Goal: Task Accomplishment & Management: Manage account settings

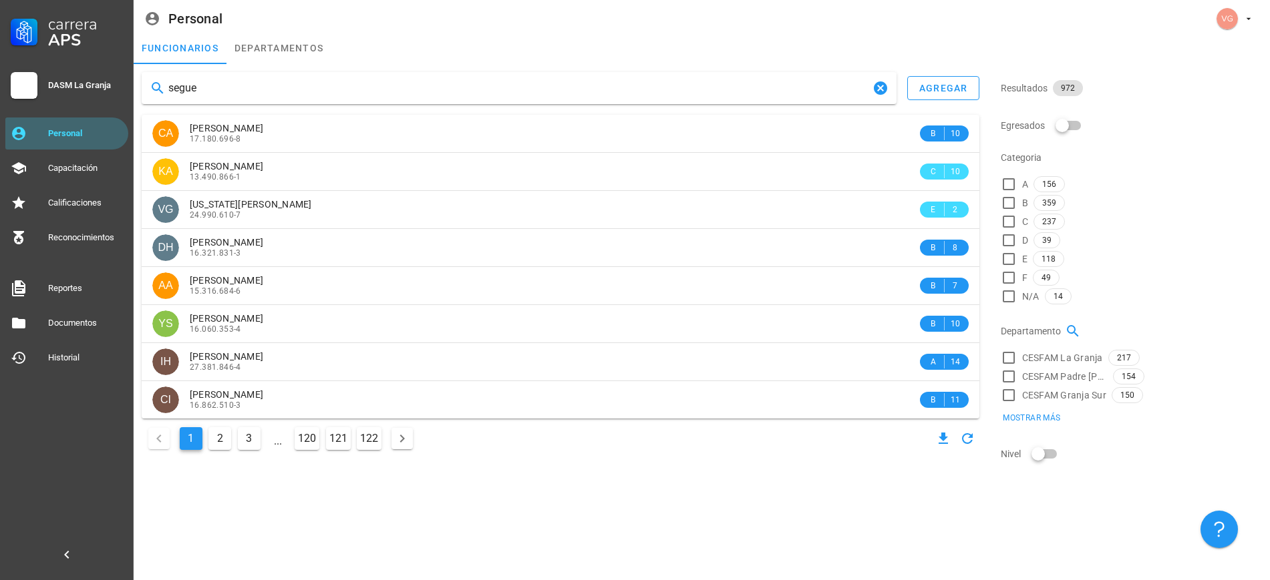
type input "[PERSON_NAME]"
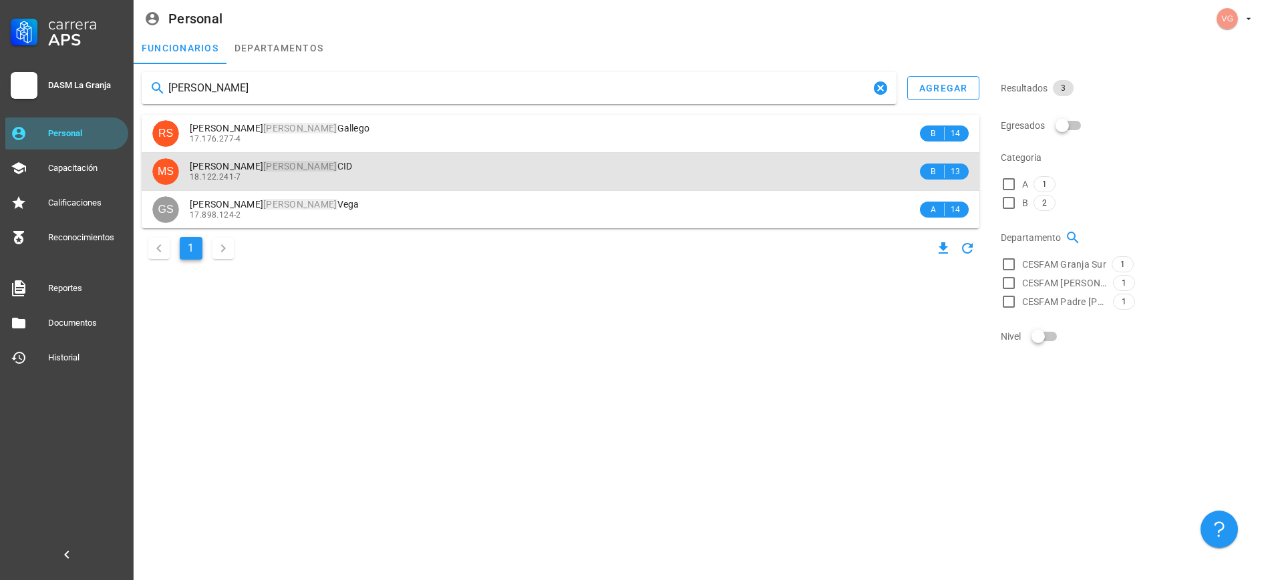
click at [344, 164] on div "[PERSON_NAME]" at bounding box center [553, 166] width 727 height 11
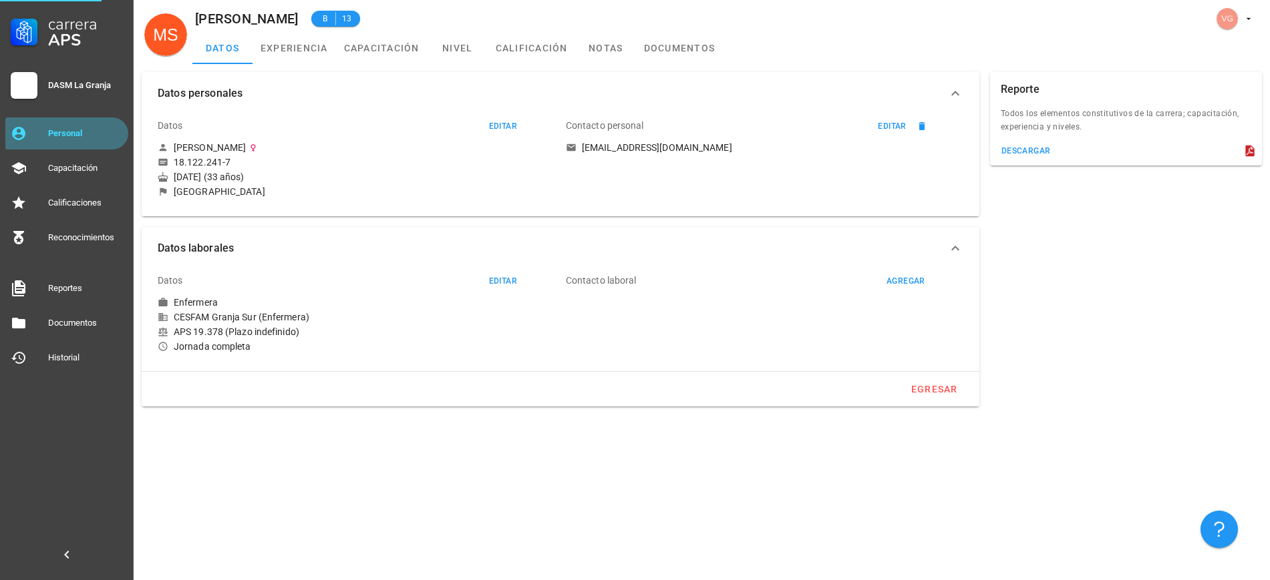
click at [69, 134] on div "Personal" at bounding box center [85, 133] width 75 height 11
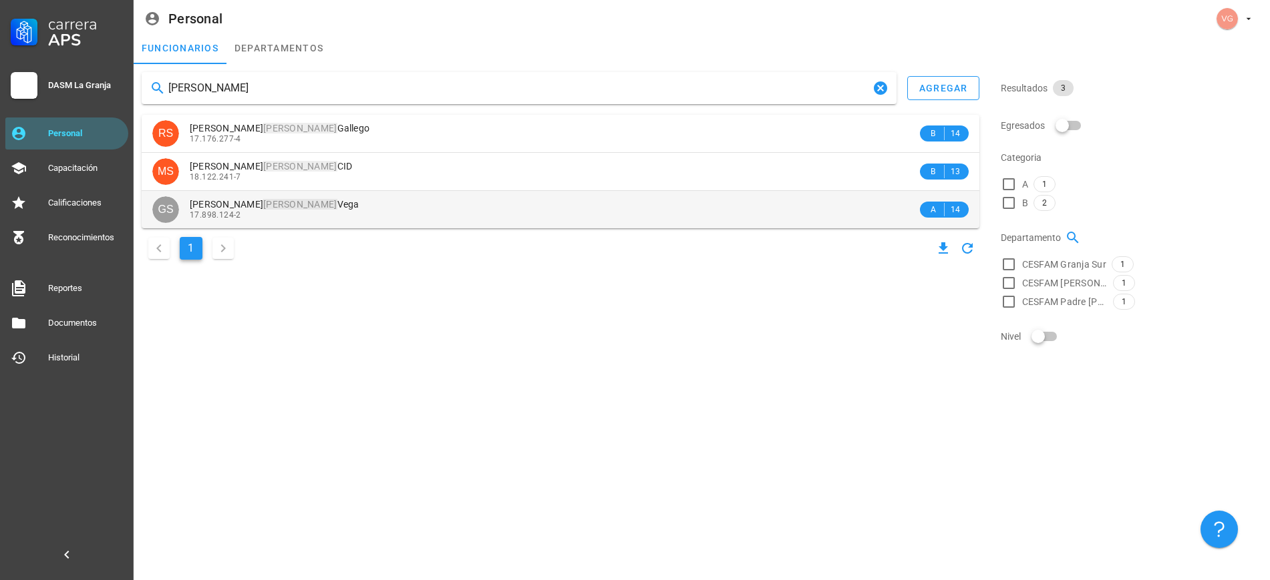
type input "[PERSON_NAME]"
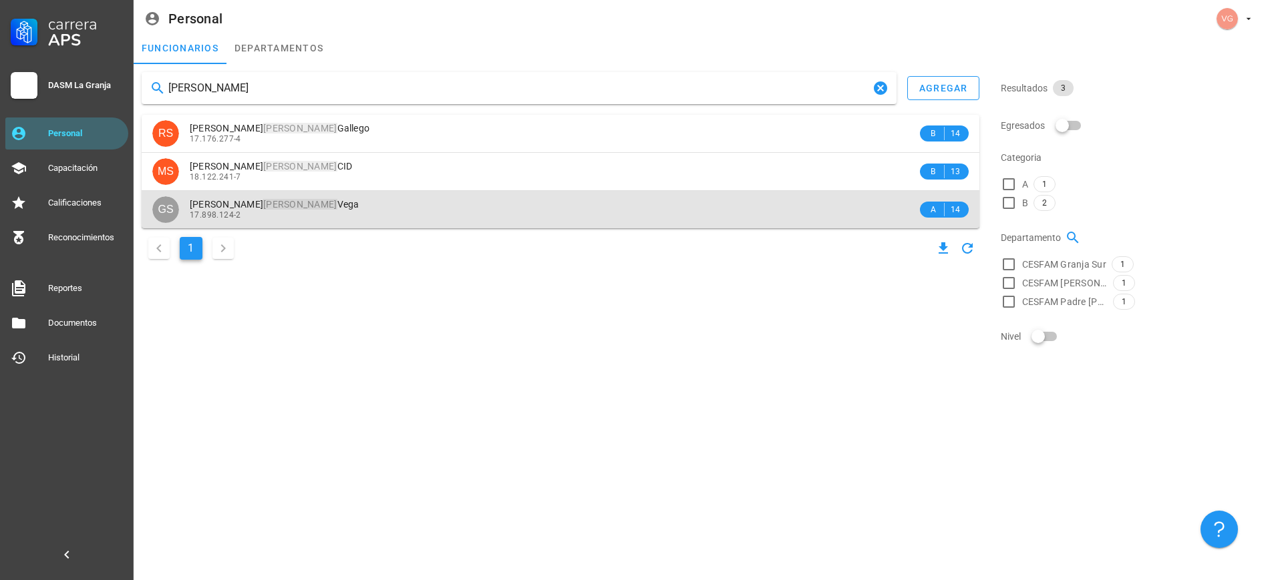
click at [300, 202] on span "[PERSON_NAME]" at bounding box center [275, 204] width 170 height 11
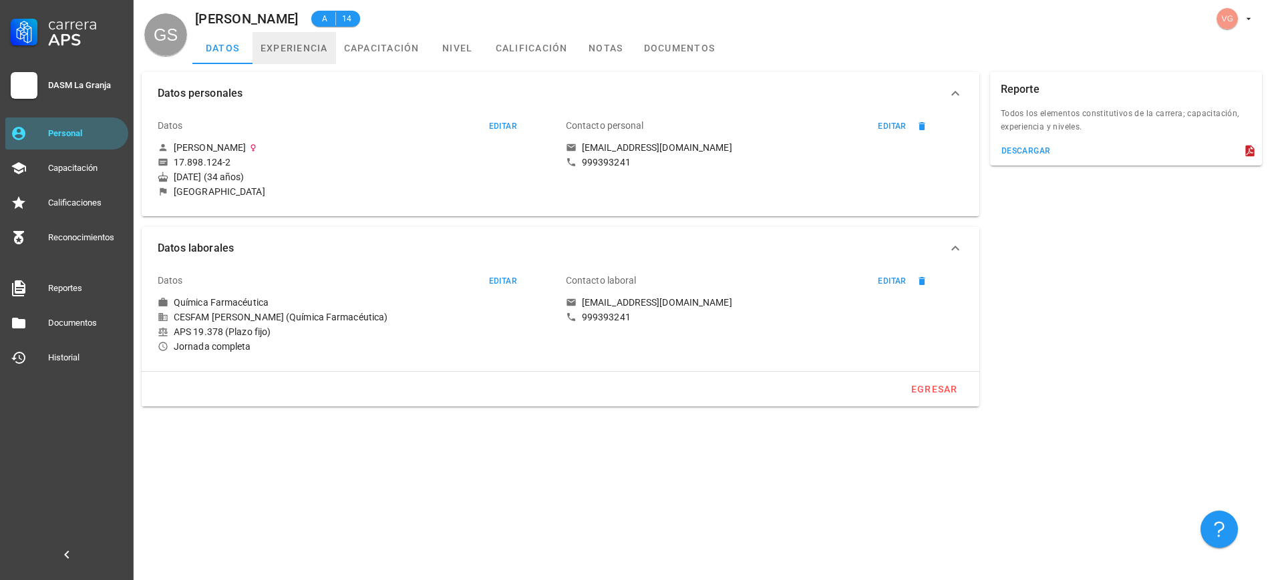
click at [291, 56] on link "experiencia" at bounding box center [293, 48] width 83 height 32
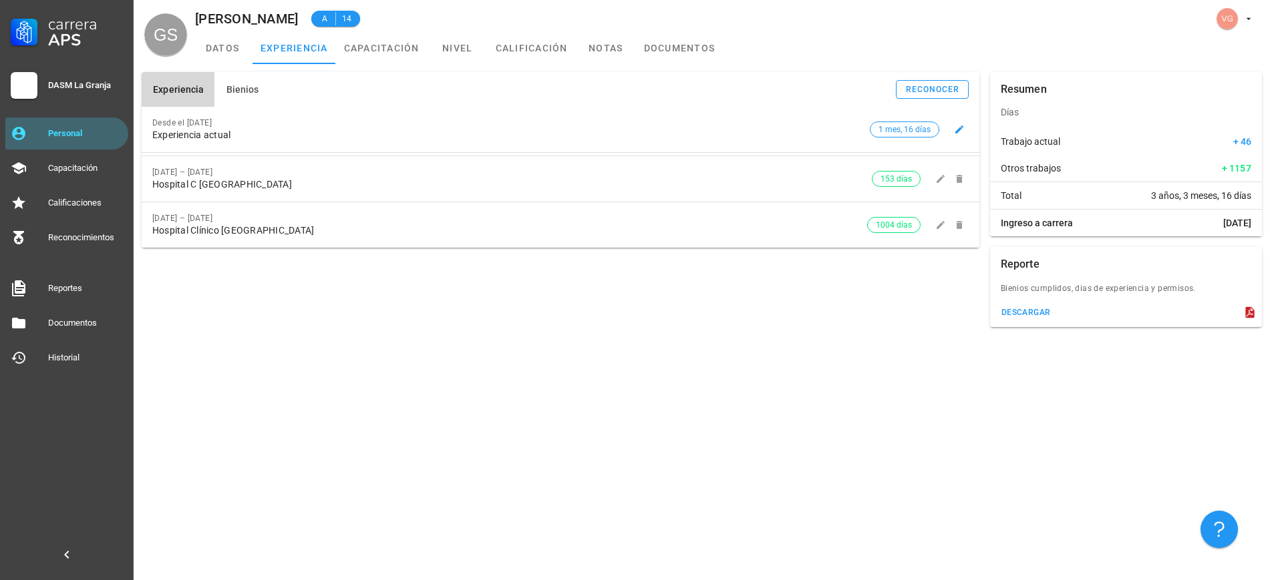
drag, startPoint x: 188, startPoint y: 120, endPoint x: 256, endPoint y: 124, distance: 68.9
click at [256, 124] on div "Desde el [DATE]" at bounding box center [508, 122] width 712 height 9
click at [381, 329] on div "Experiencia Bienios reconocer Desde el [DATE] Experiencia actual 1 mes, 16 días…" at bounding box center [560, 200] width 848 height 266
click at [383, 54] on link "capacitación" at bounding box center [381, 48] width 91 height 32
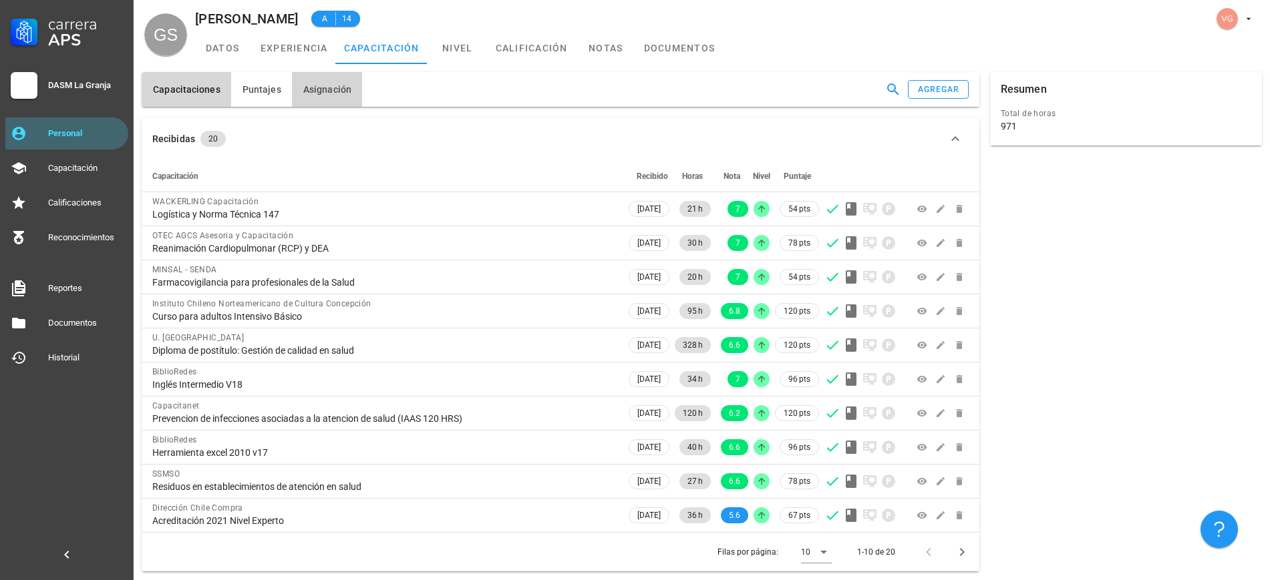
click at [326, 91] on span "Asignación" at bounding box center [327, 89] width 49 height 11
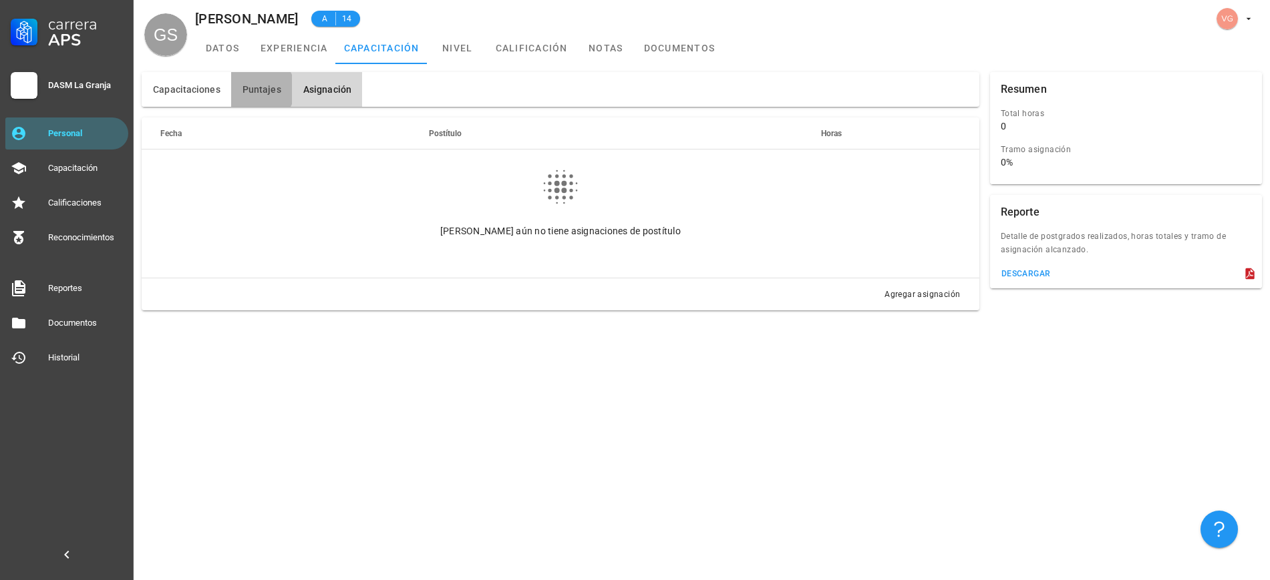
click at [262, 89] on span "Puntajes" at bounding box center [261, 89] width 39 height 11
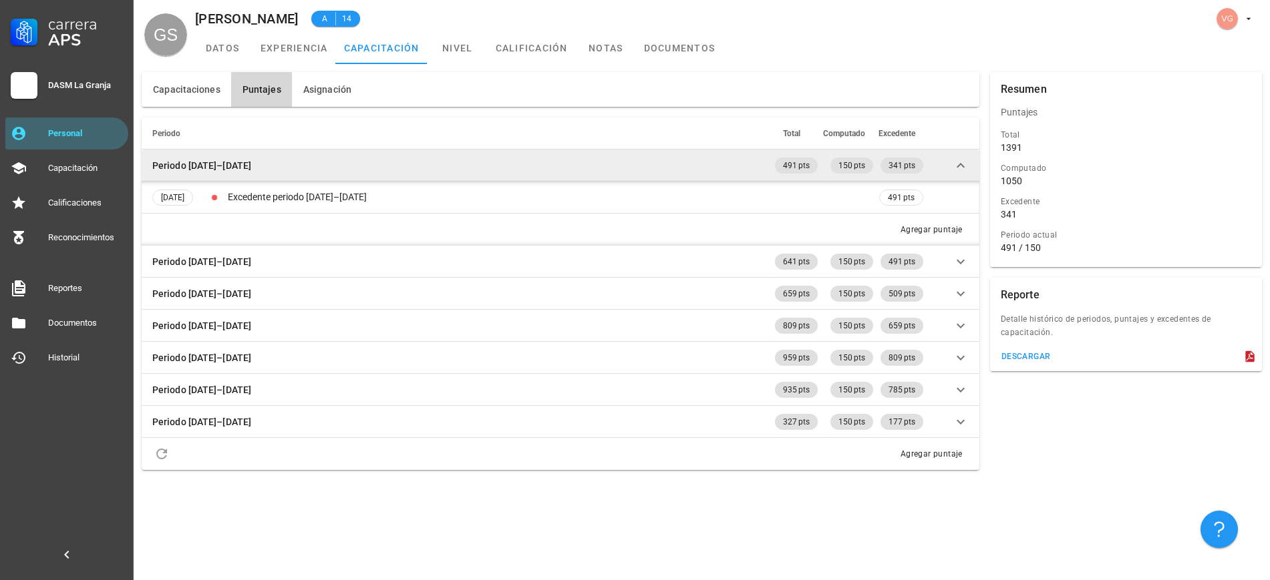
click at [956, 164] on icon at bounding box center [960, 166] width 16 height 16
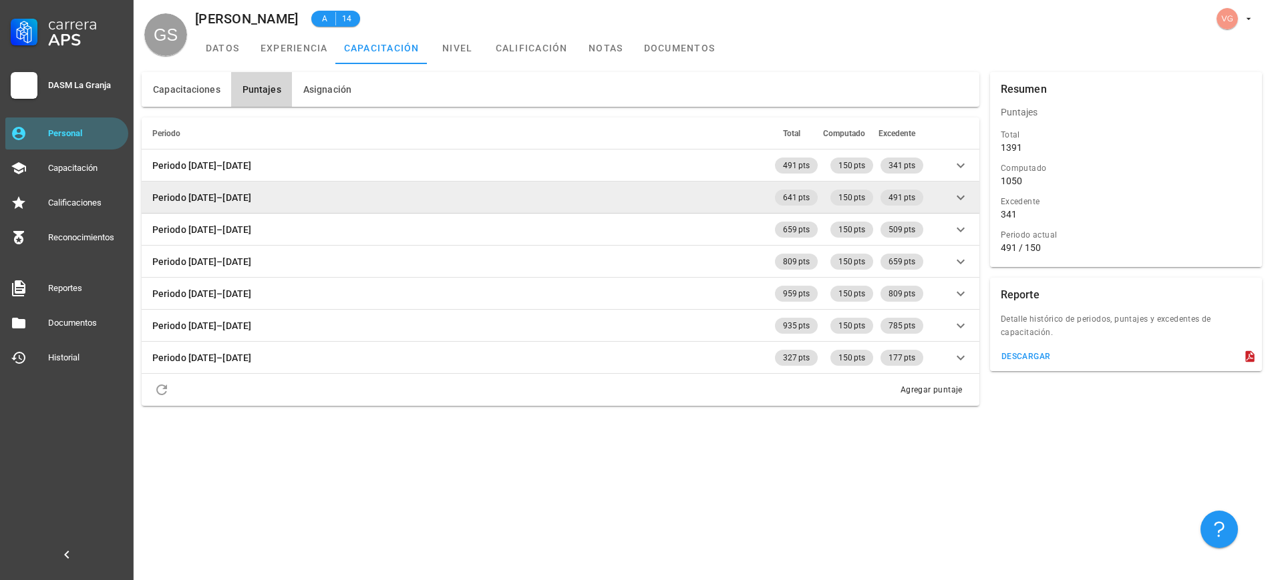
click at [964, 196] on icon at bounding box center [960, 198] width 16 height 16
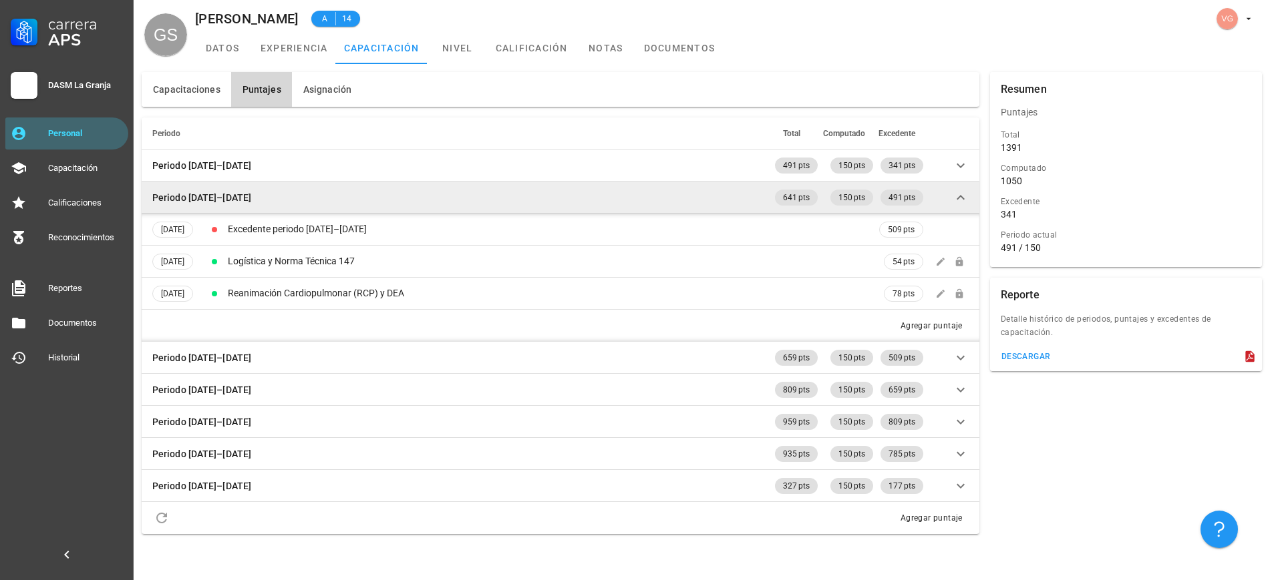
click at [964, 196] on icon at bounding box center [960, 198] width 16 height 16
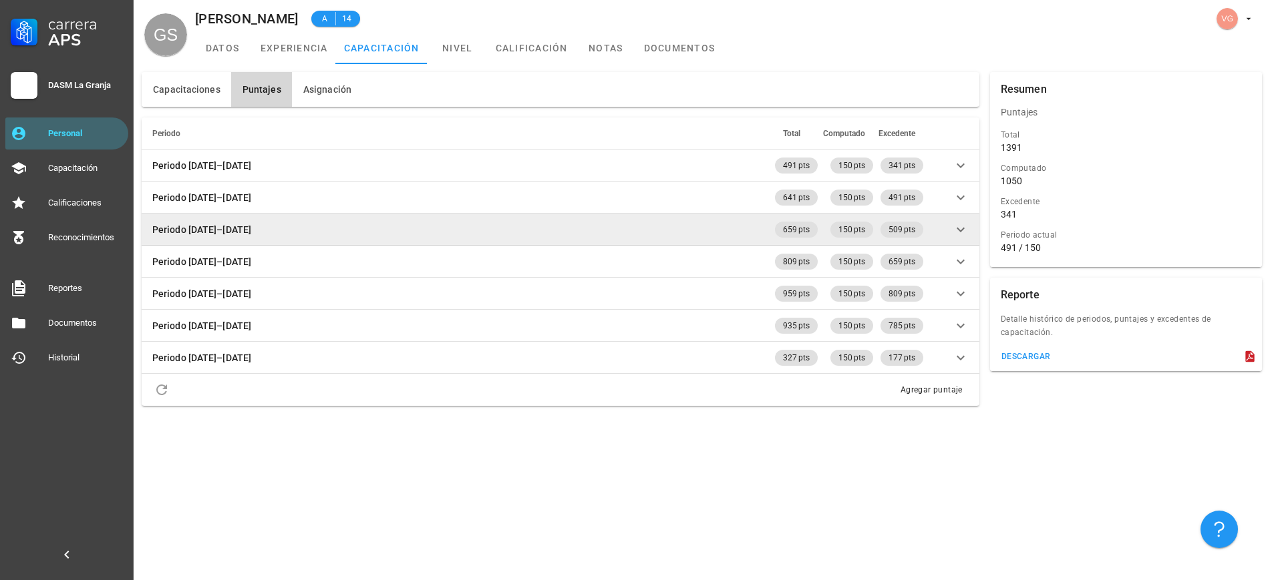
click at [960, 226] on icon at bounding box center [960, 230] width 16 height 16
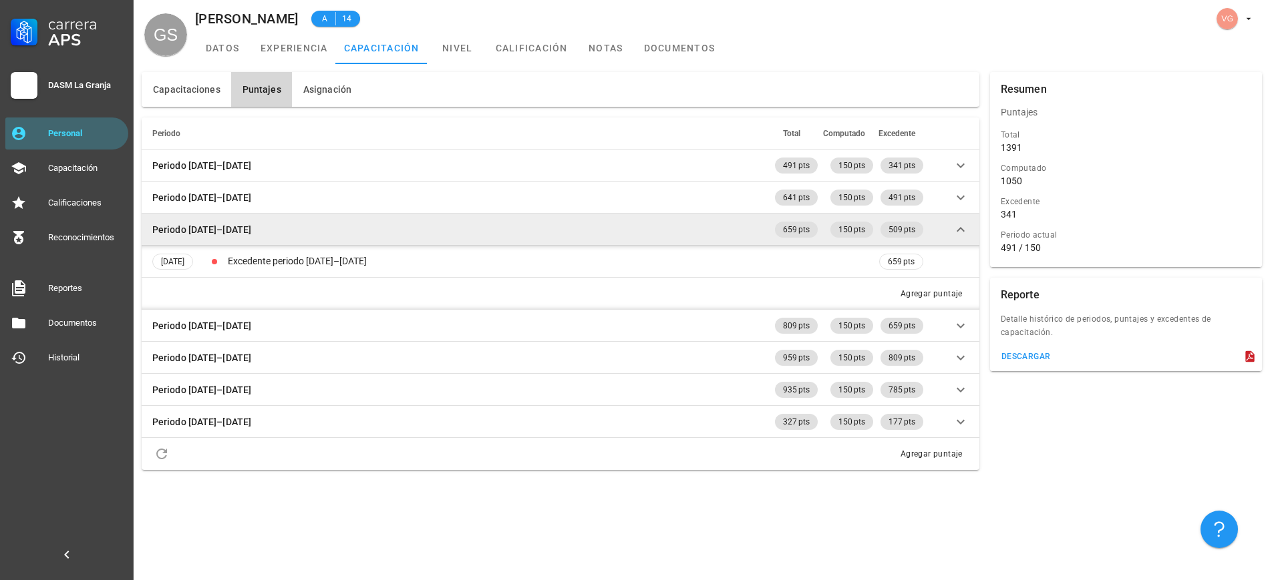
click at [960, 226] on icon at bounding box center [960, 230] width 16 height 16
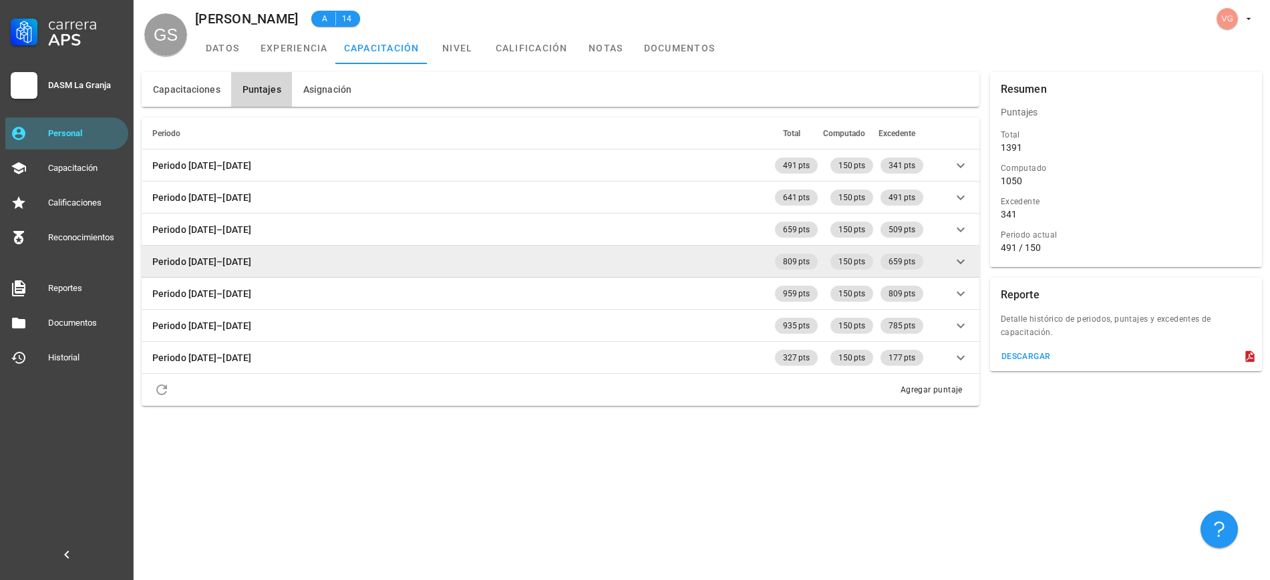
click at [960, 257] on icon at bounding box center [960, 262] width 16 height 16
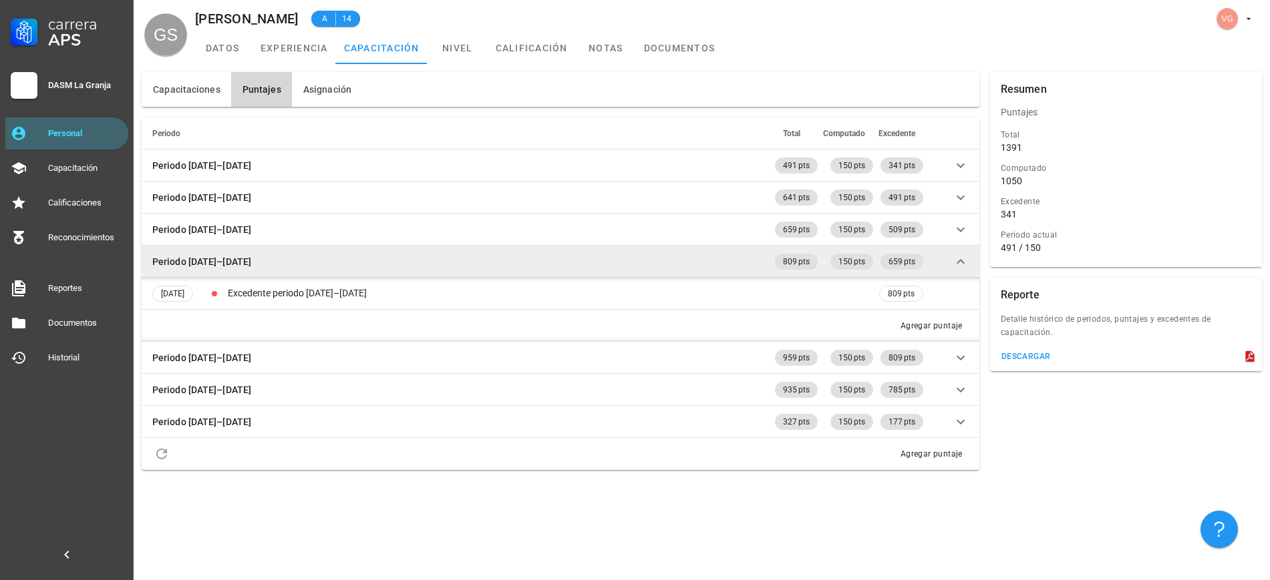
click at [960, 257] on icon at bounding box center [960, 262] width 16 height 16
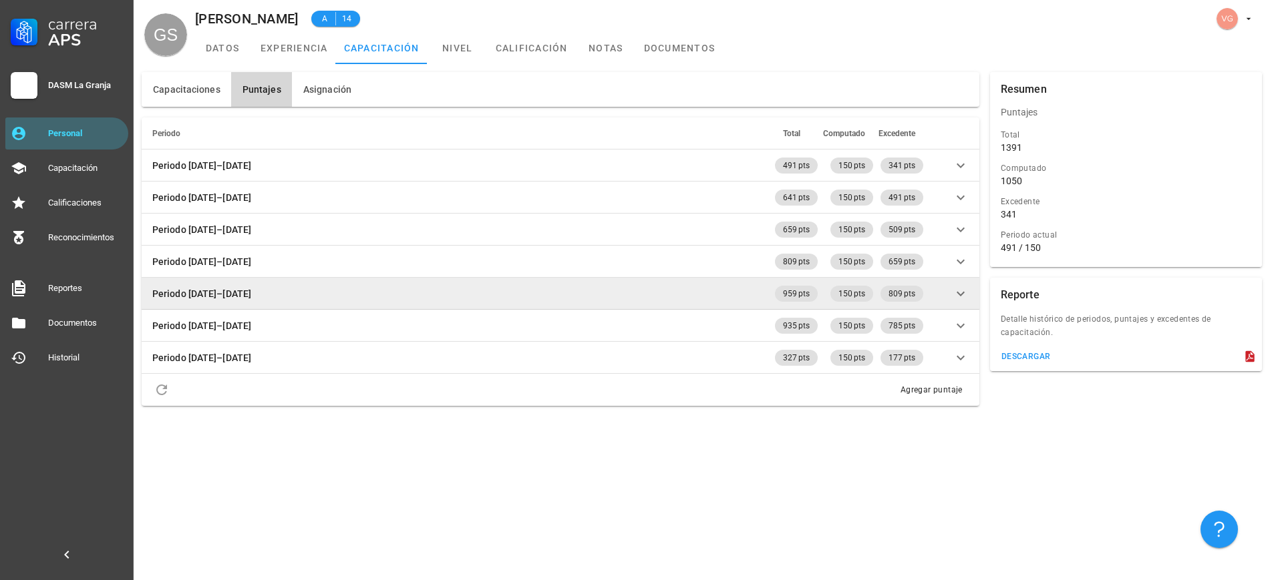
click at [966, 294] on icon at bounding box center [960, 294] width 16 height 16
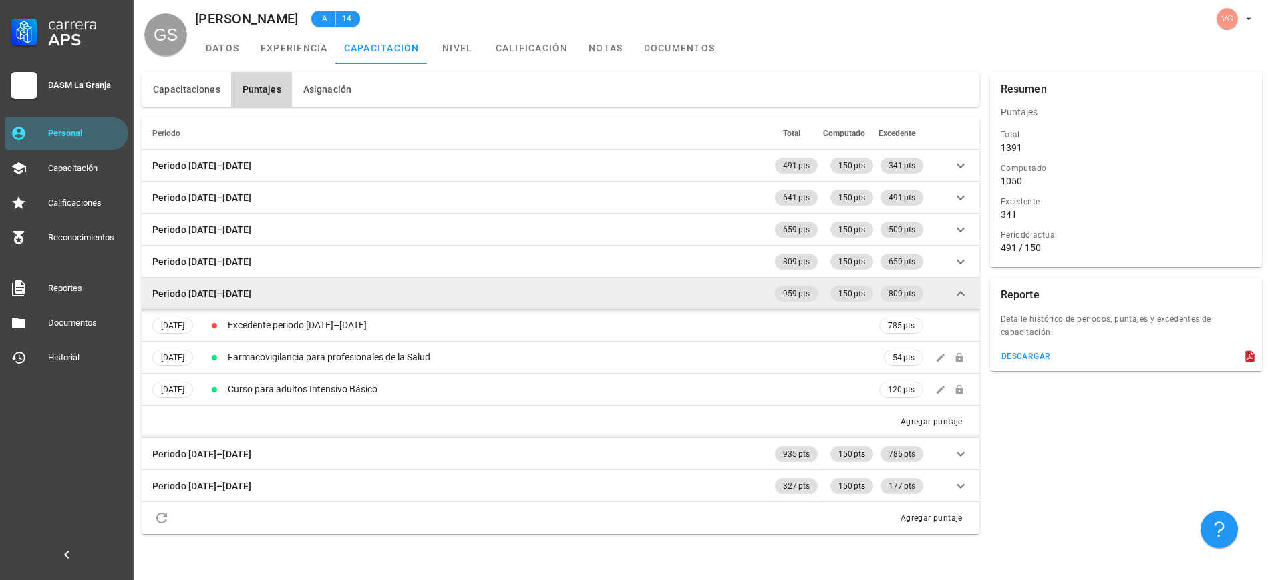
click at [963, 293] on icon at bounding box center [960, 294] width 16 height 16
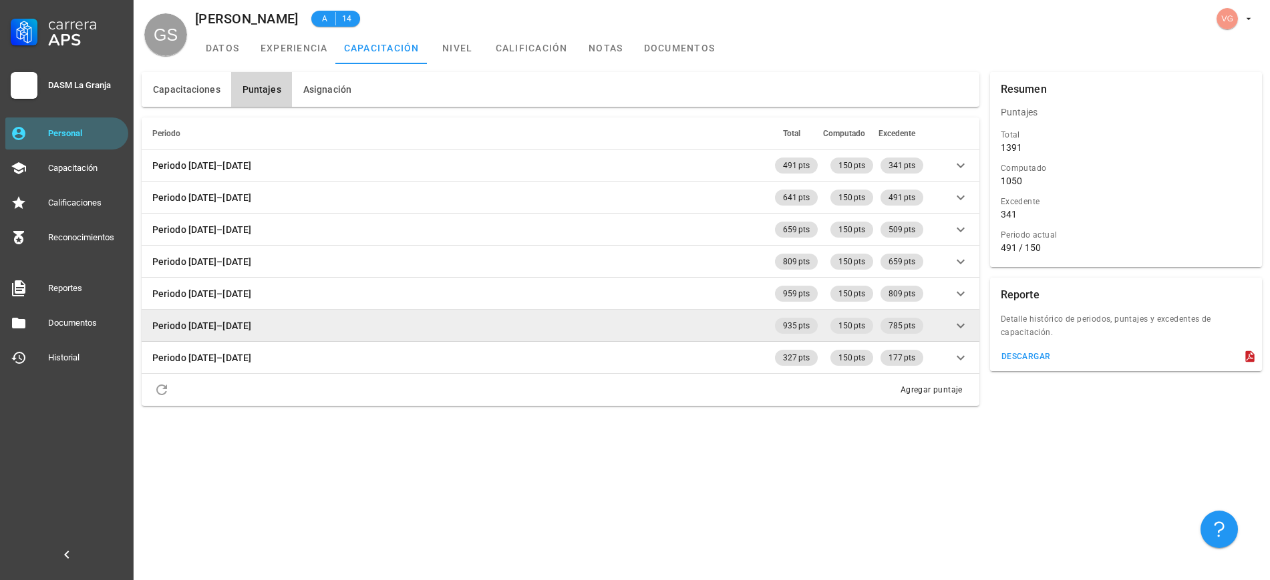
click at [961, 323] on icon at bounding box center [960, 326] width 16 height 16
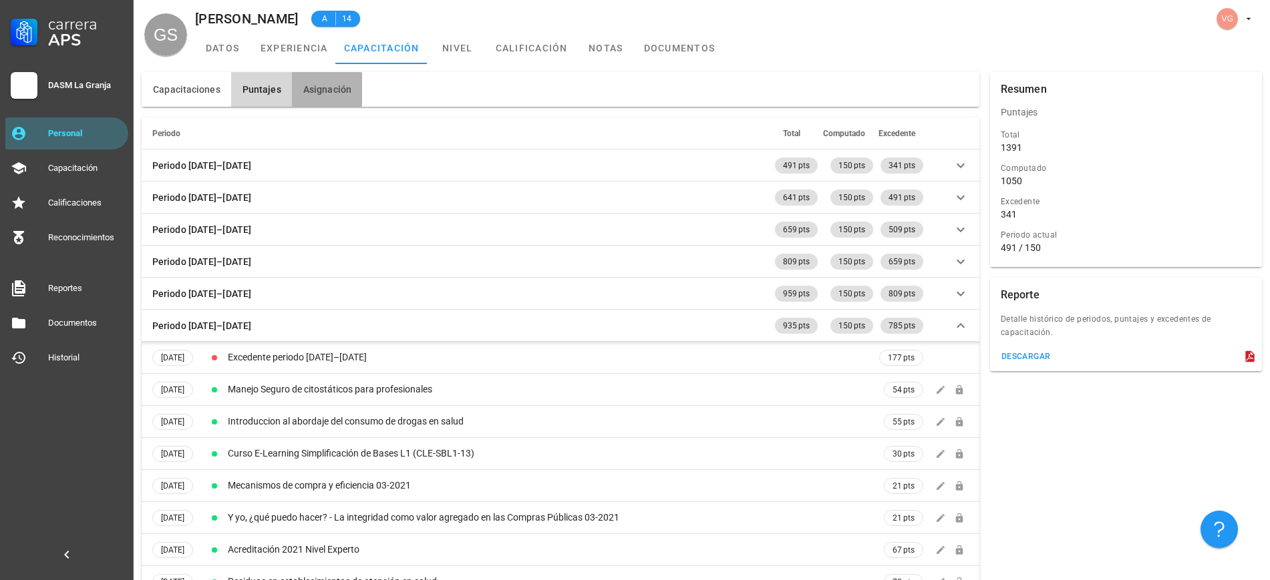
click at [313, 103] on button "Asignación" at bounding box center [327, 89] width 70 height 35
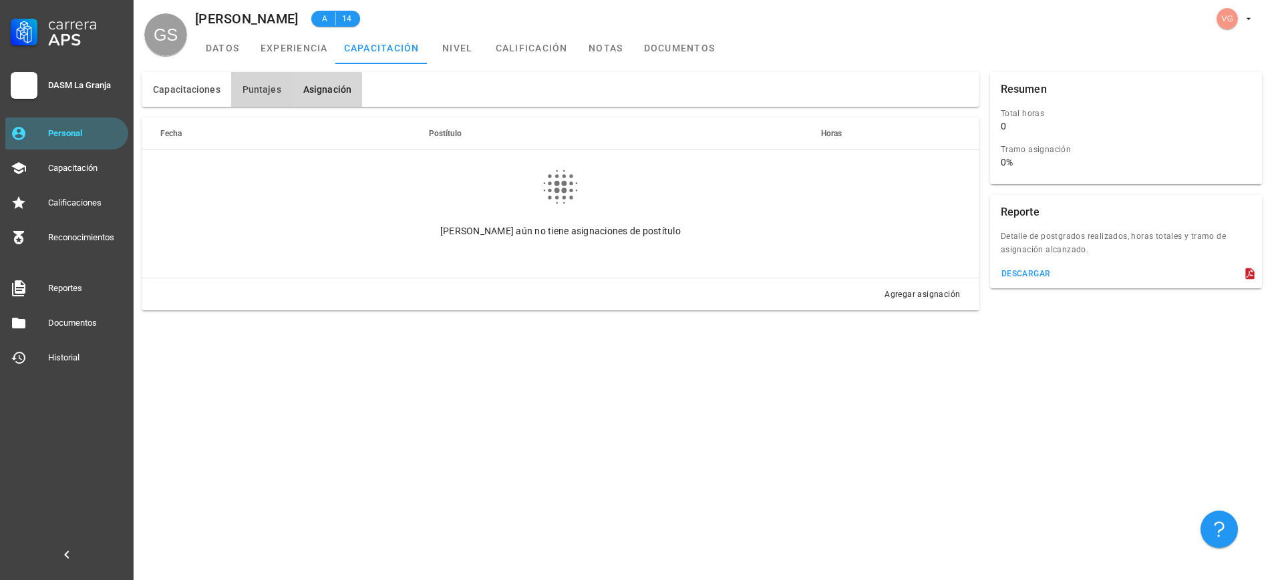
click at [261, 84] on span "Puntajes" at bounding box center [261, 89] width 39 height 11
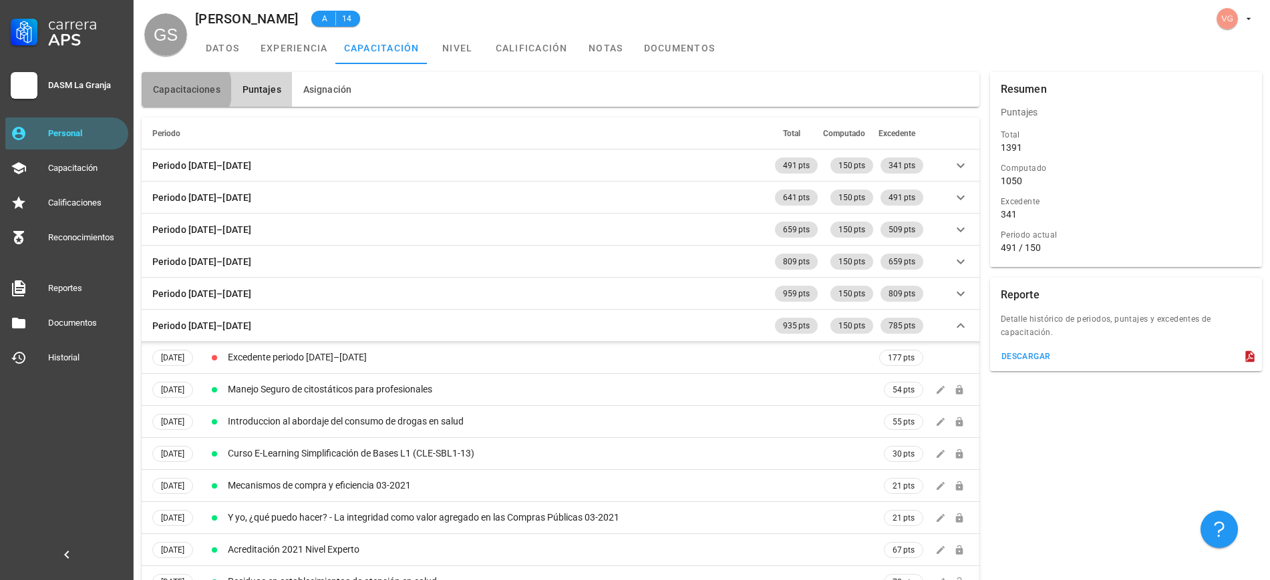
click at [162, 87] on span "Capacitaciones" at bounding box center [186, 89] width 68 height 11
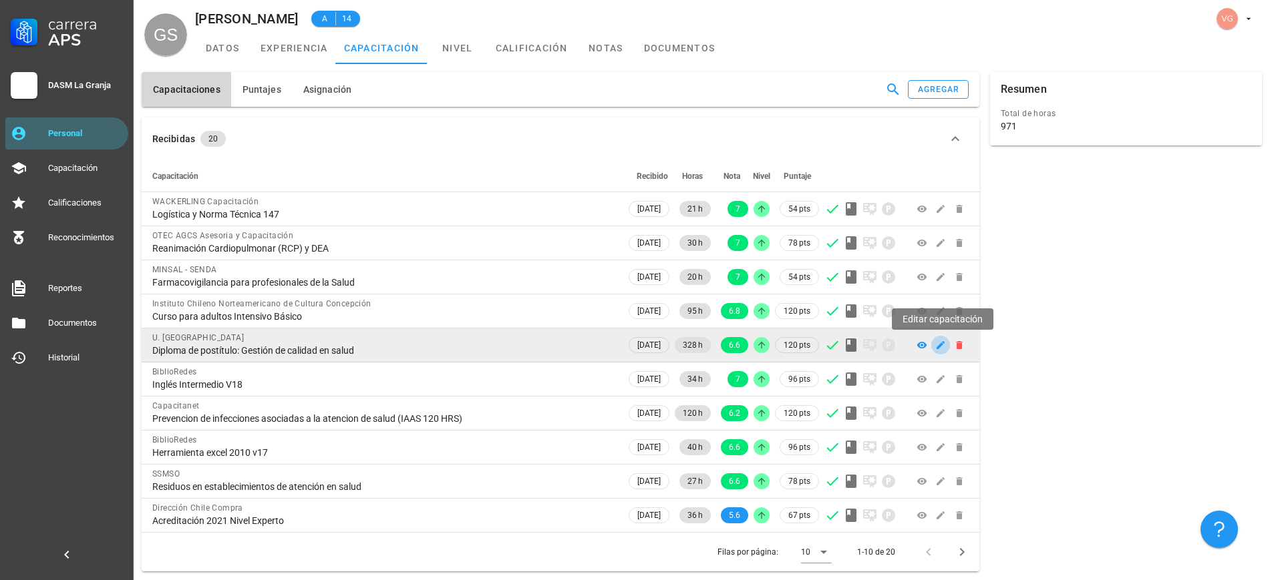
click at [944, 344] on icon "button" at bounding box center [940, 345] width 11 height 11
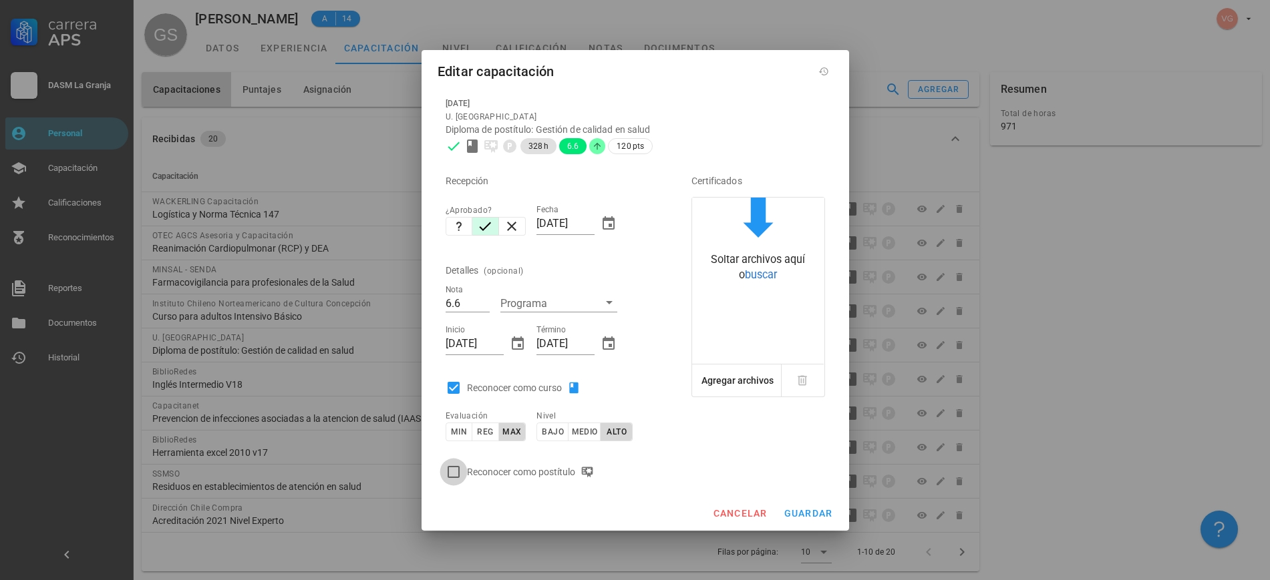
click at [449, 471] on div at bounding box center [453, 472] width 23 height 23
checkbox input "true"
click at [812, 508] on span "guardar" at bounding box center [807, 513] width 49 height 11
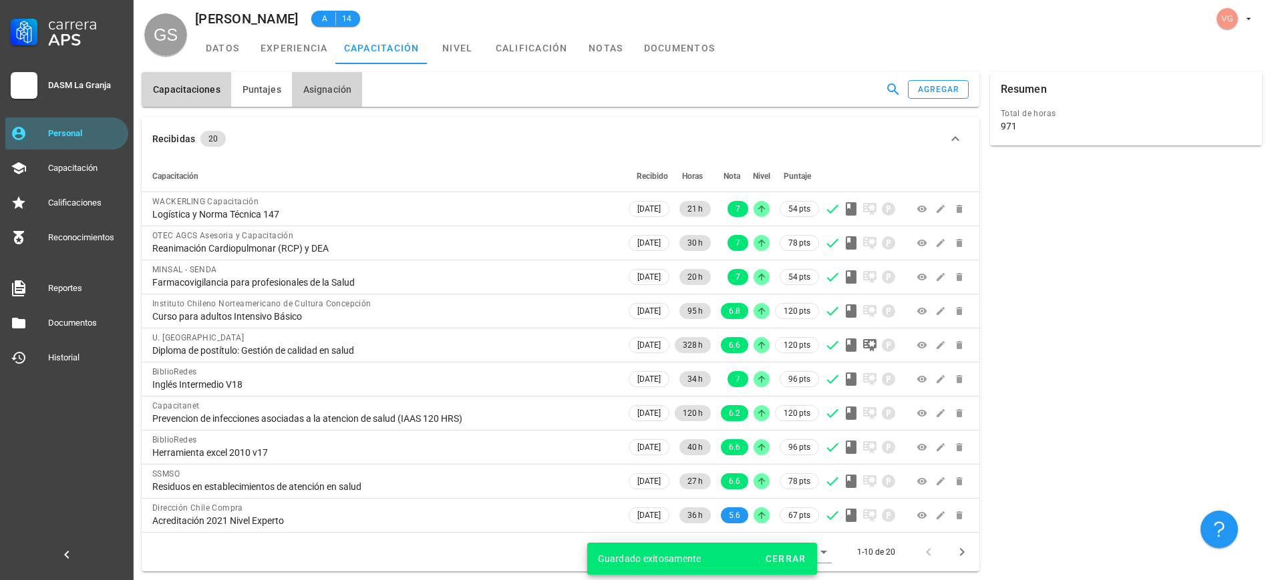
click at [312, 85] on span "Asignación" at bounding box center [327, 89] width 49 height 11
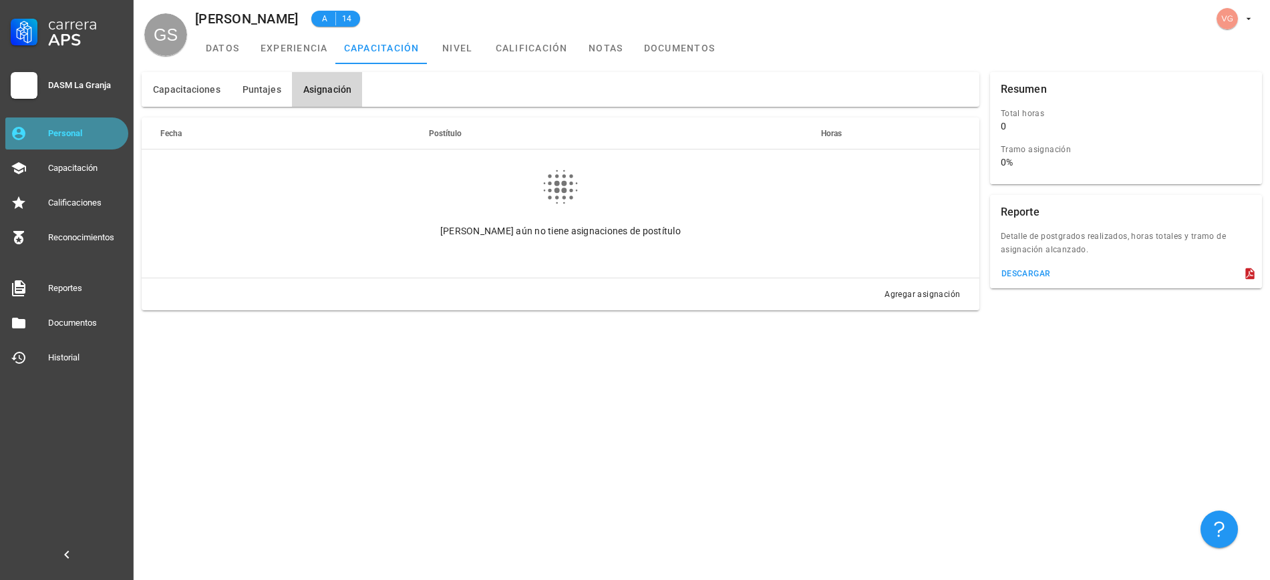
click at [77, 144] on link "Personal" at bounding box center [66, 134] width 123 height 32
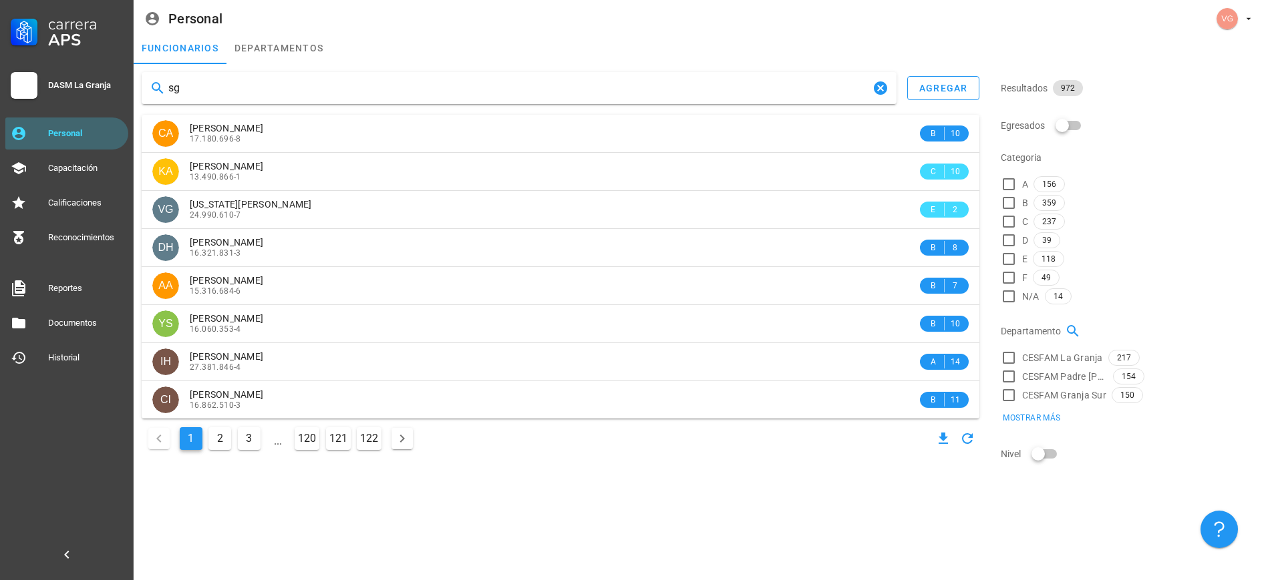
type input "s"
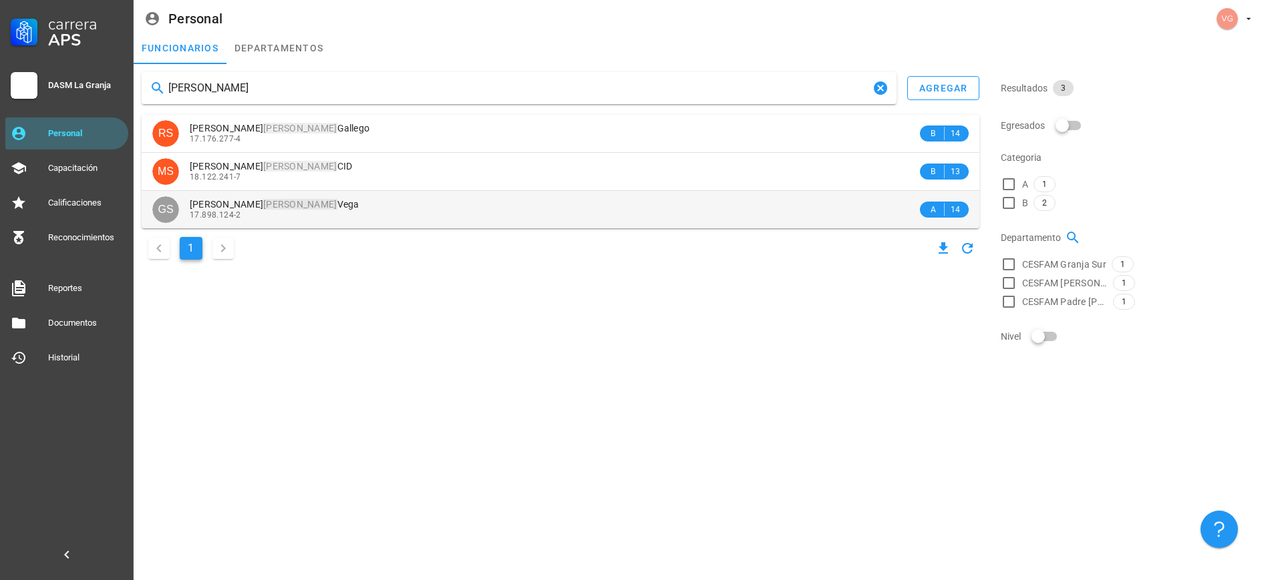
type input "[PERSON_NAME]"
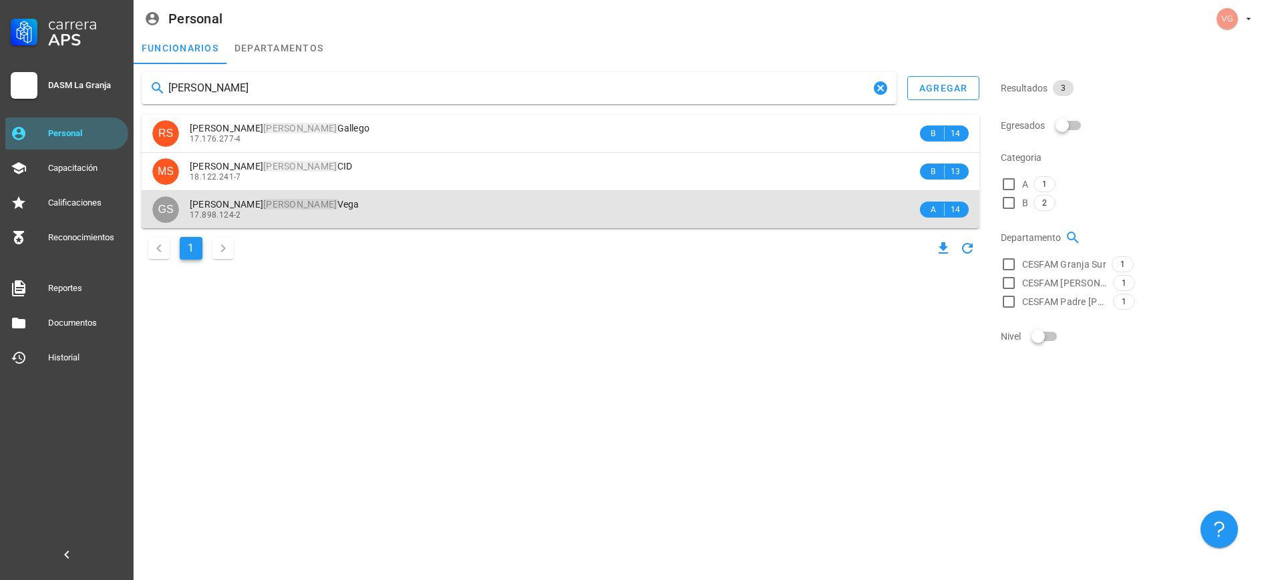
click at [381, 212] on div "17.898.124-2" at bounding box center [553, 214] width 727 height 9
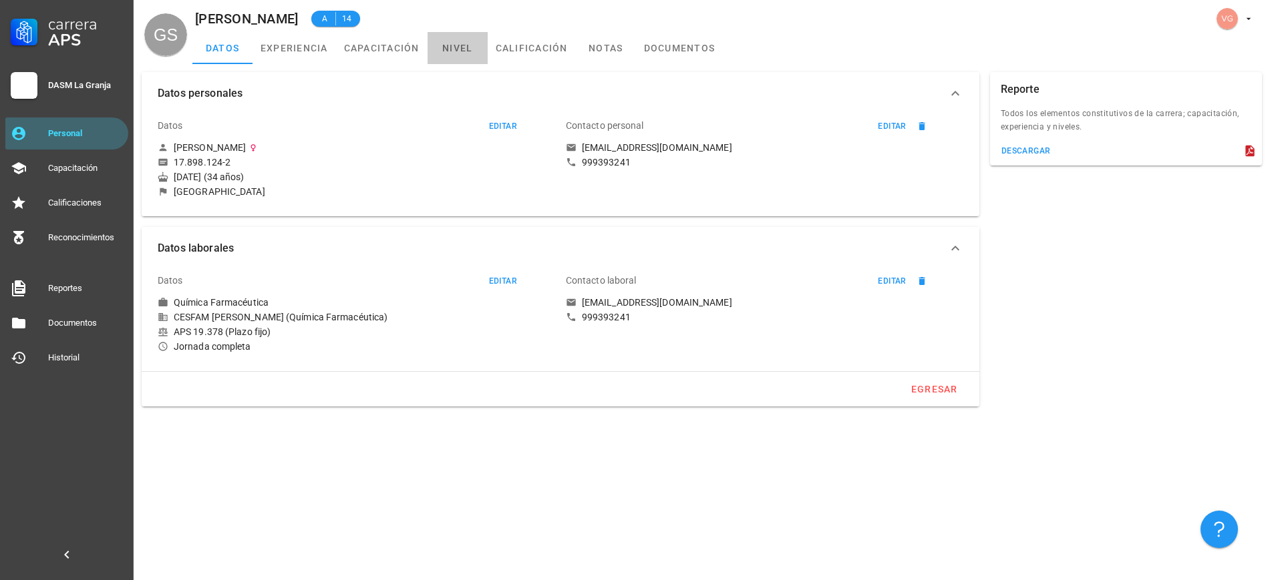
click at [461, 57] on link "nivel" at bounding box center [457, 48] width 60 height 32
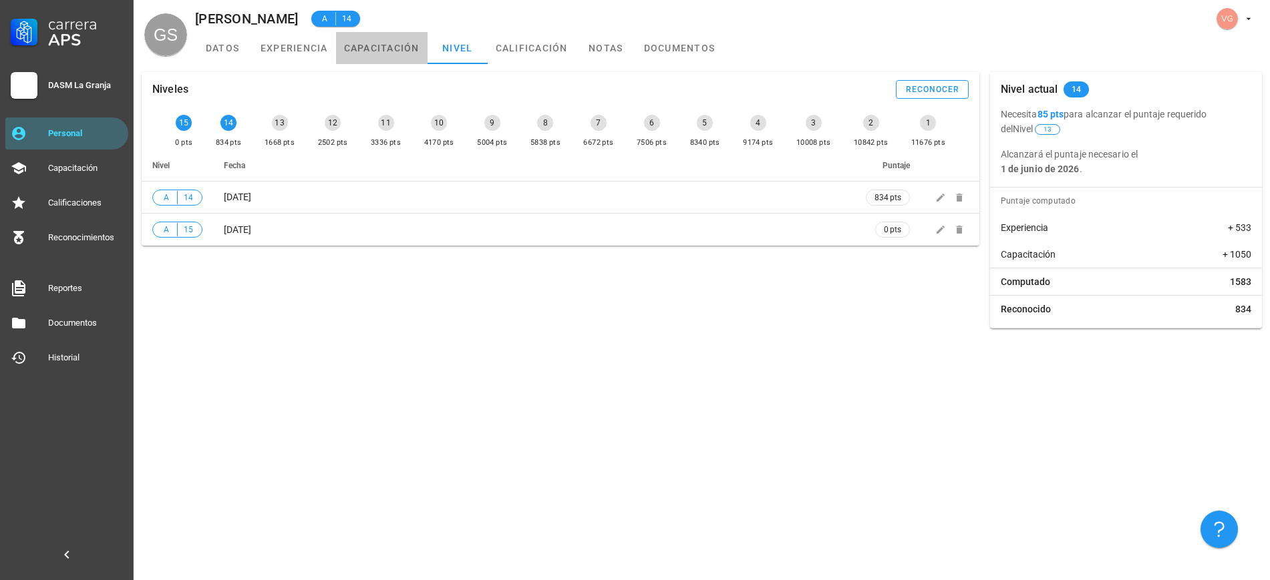
click at [372, 55] on link "capacitación" at bounding box center [381, 48] width 91 height 32
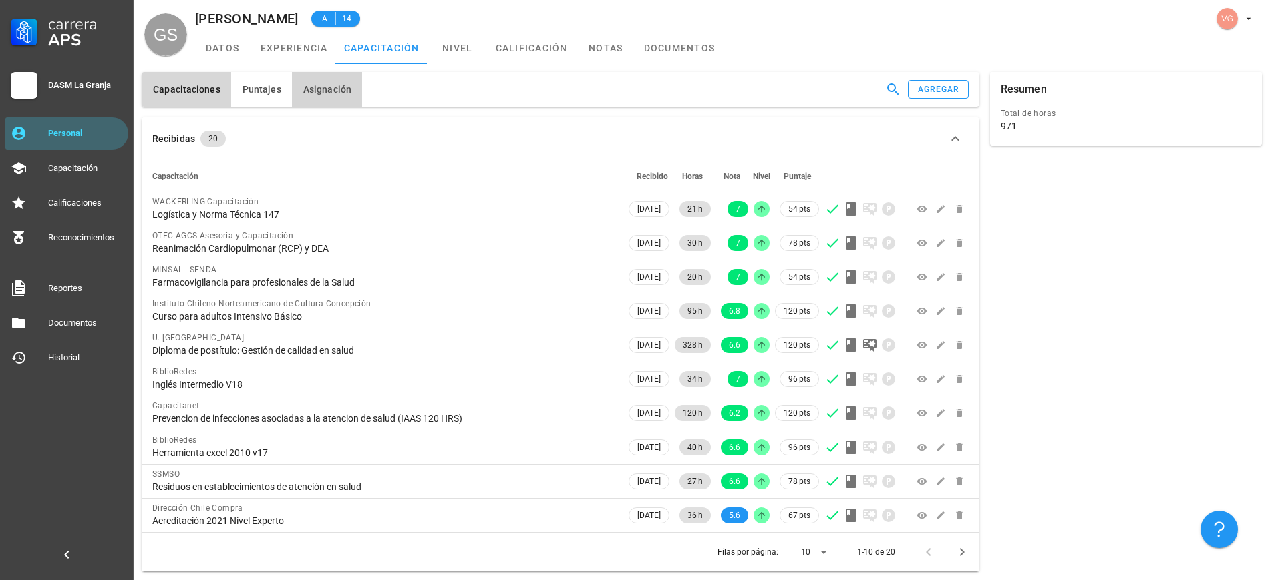
click at [315, 89] on span "Asignación" at bounding box center [327, 89] width 49 height 11
